Goal: Information Seeking & Learning: Learn about a topic

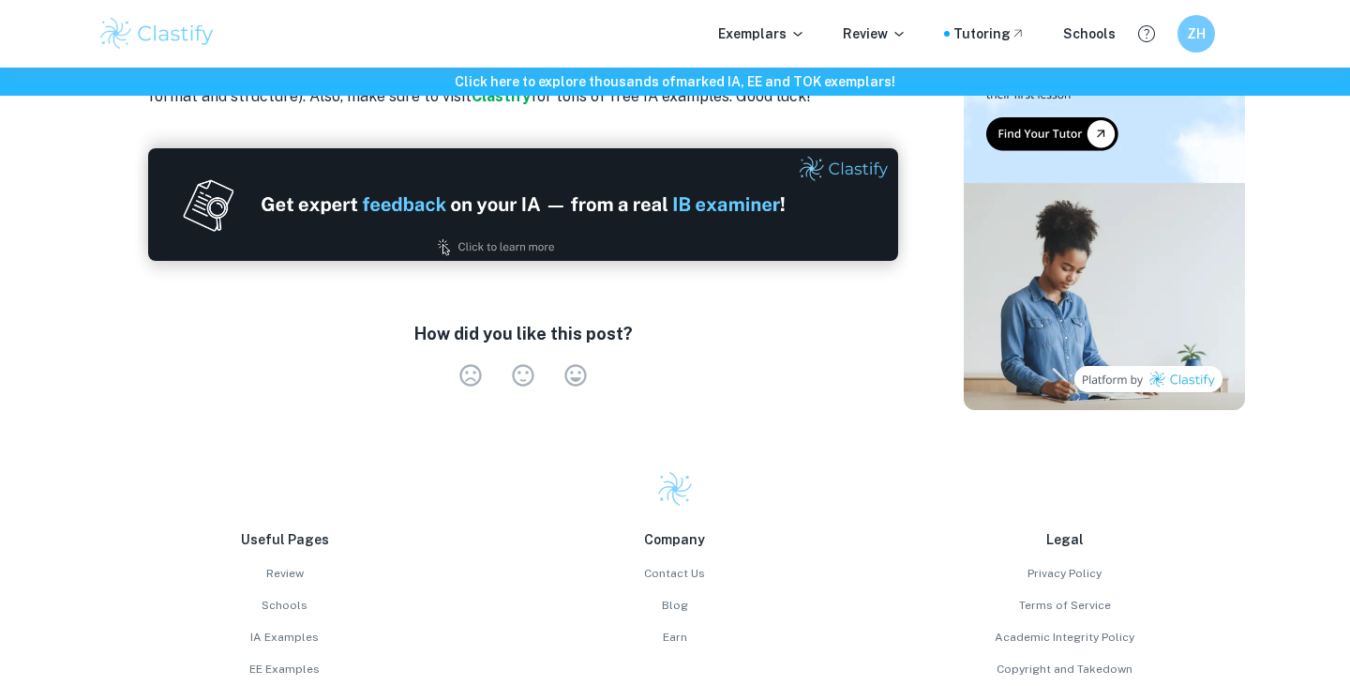
scroll to position [2496, 0]
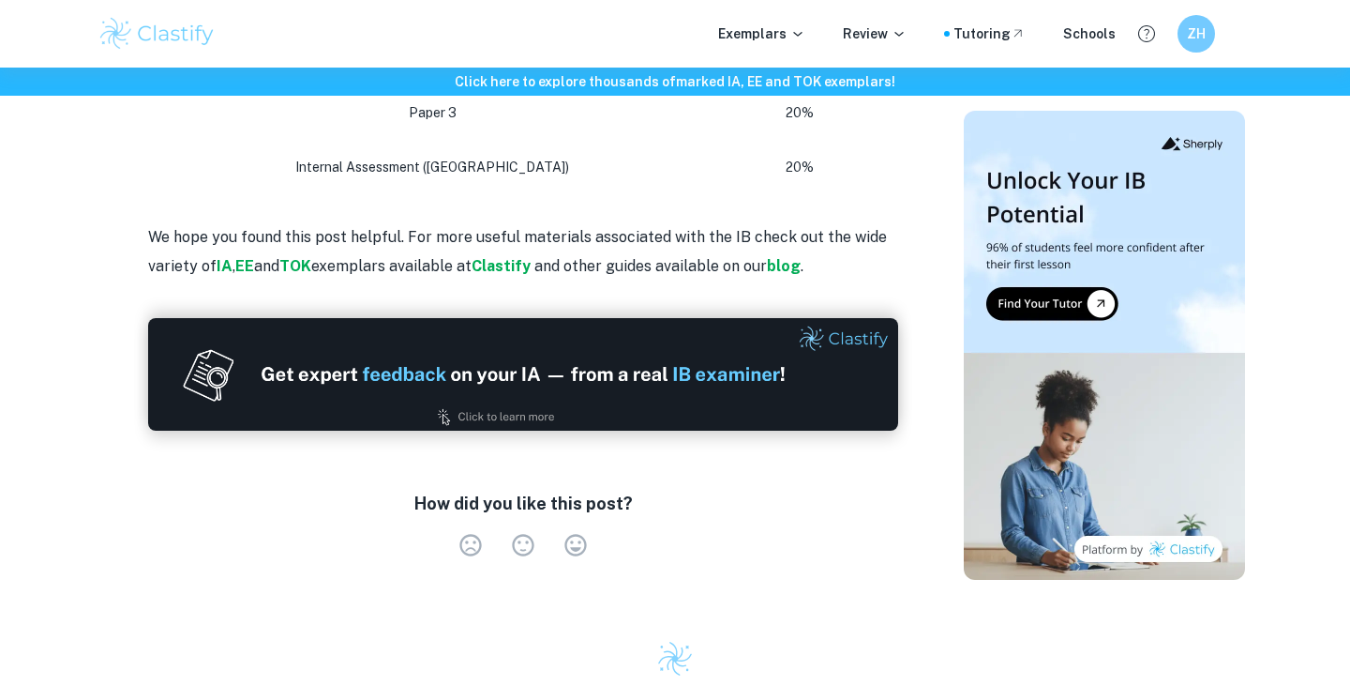
scroll to position [1898, 0]
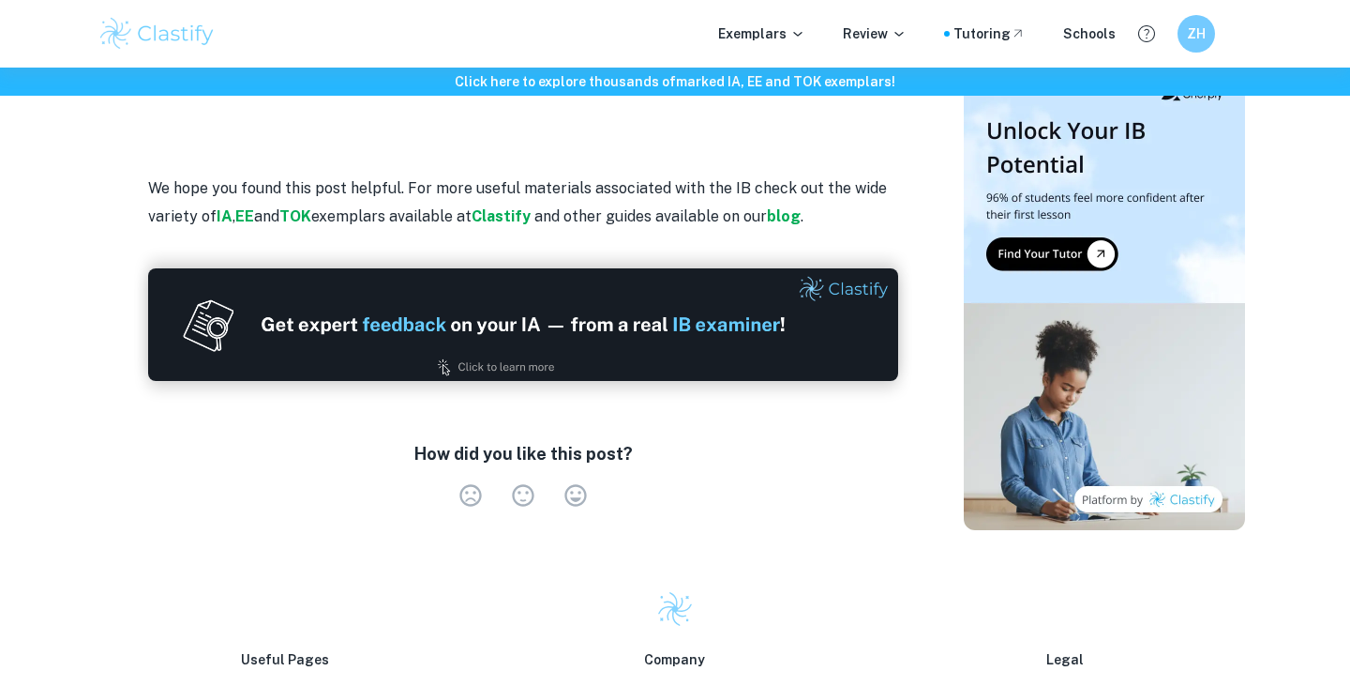
scroll to position [3987, 0]
